Goal: Information Seeking & Learning: Learn about a topic

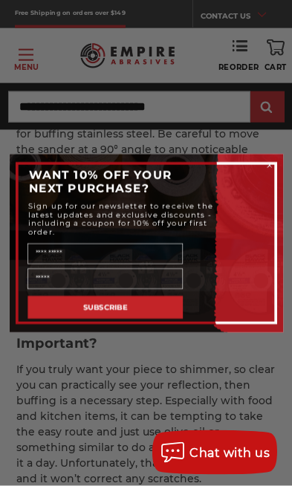
scroll to position [2155, 0]
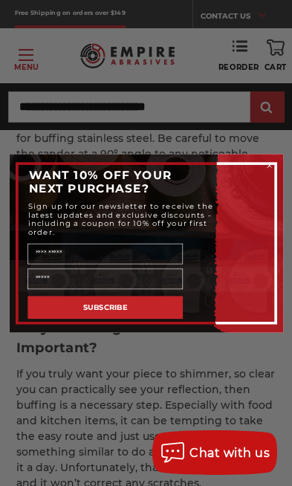
click at [268, 170] on circle "Close dialog" at bounding box center [269, 165] width 9 height 9
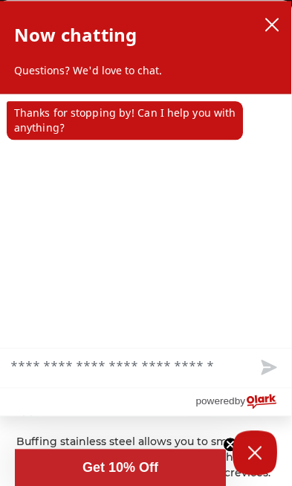
scroll to position [2384, 0]
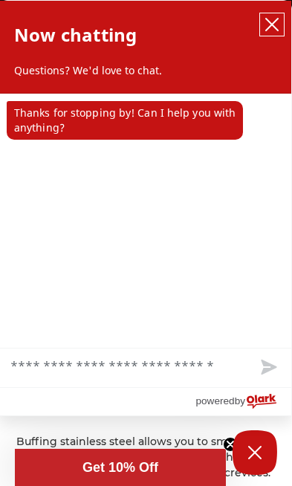
click at [272, 29] on icon "close chatbox" at bounding box center [272, 24] width 15 height 15
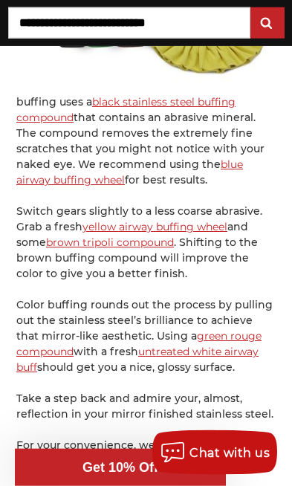
scroll to position [3946, 0]
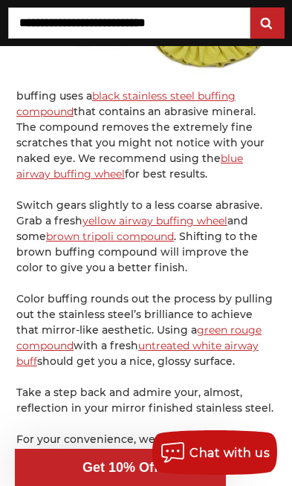
click at [105, 464] on link "stainless steel buffing kit" at bounding box center [132, 470] width 129 height 13
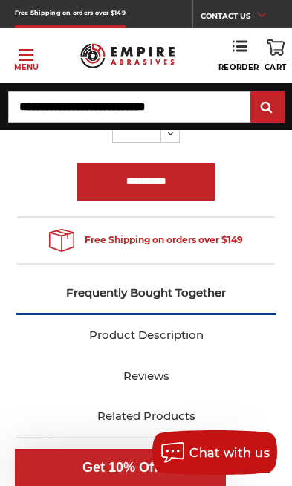
scroll to position [784, 0]
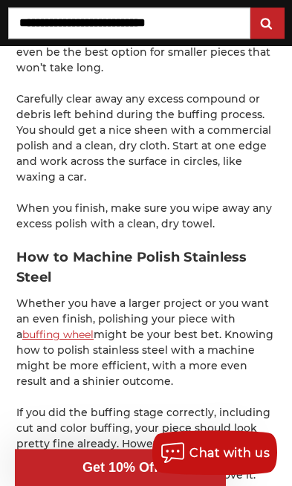
scroll to position [5208, 0]
click at [53, 328] on link "buffing wheel" at bounding box center [57, 334] width 71 height 13
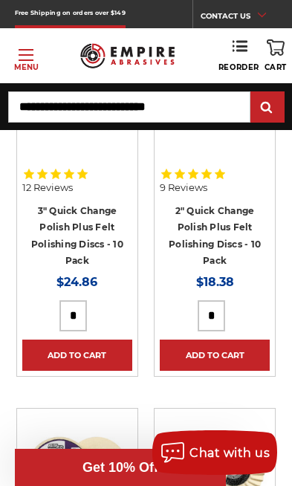
scroll to position [4242, 0]
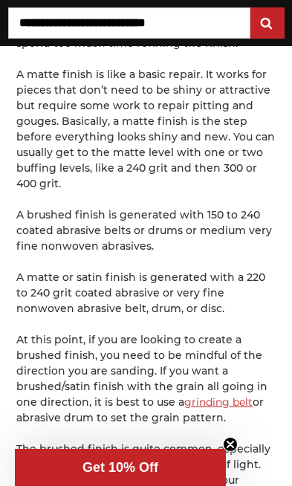
scroll to position [3055, 0]
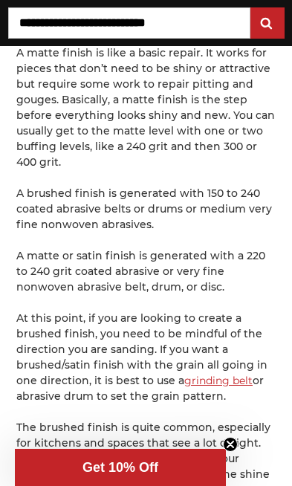
click at [219, 374] on link "grinding belt" at bounding box center [218, 380] width 68 height 13
